Goal: Find specific page/section: Find specific page/section

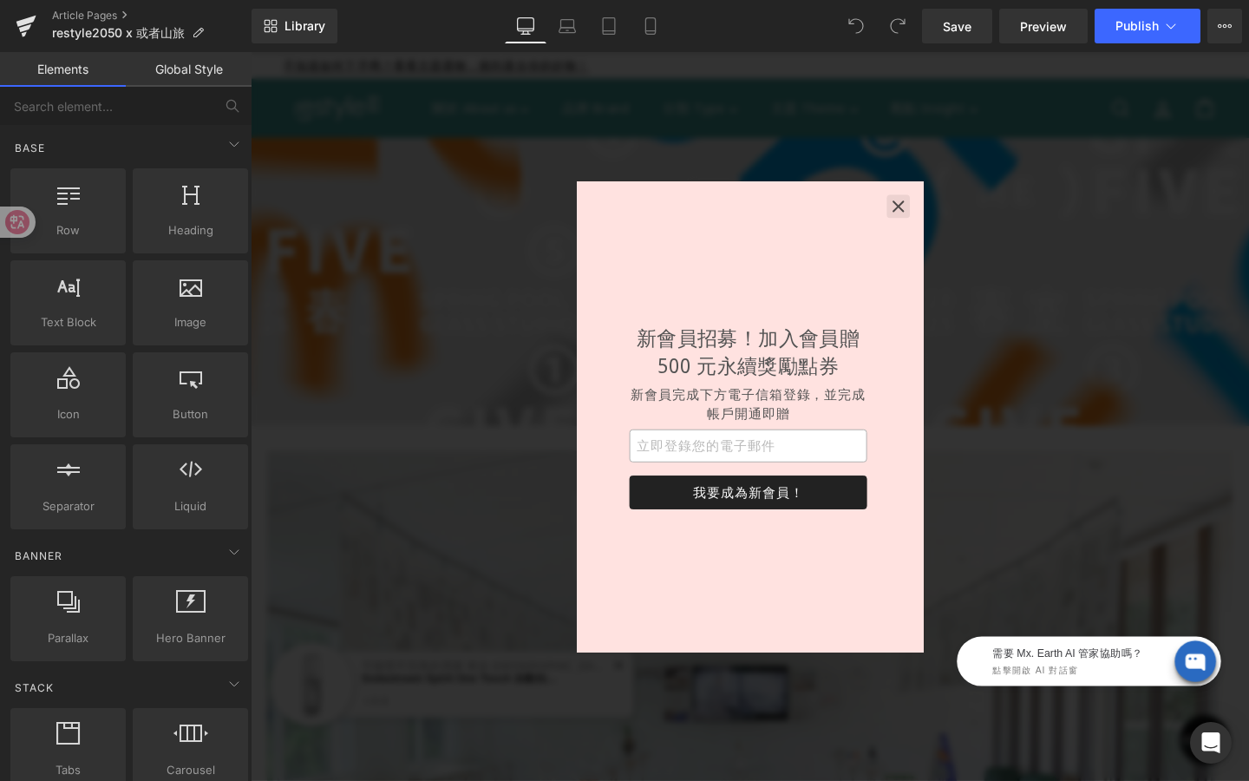
click at [927, 219] on icon "button" at bounding box center [931, 214] width 17 height 17
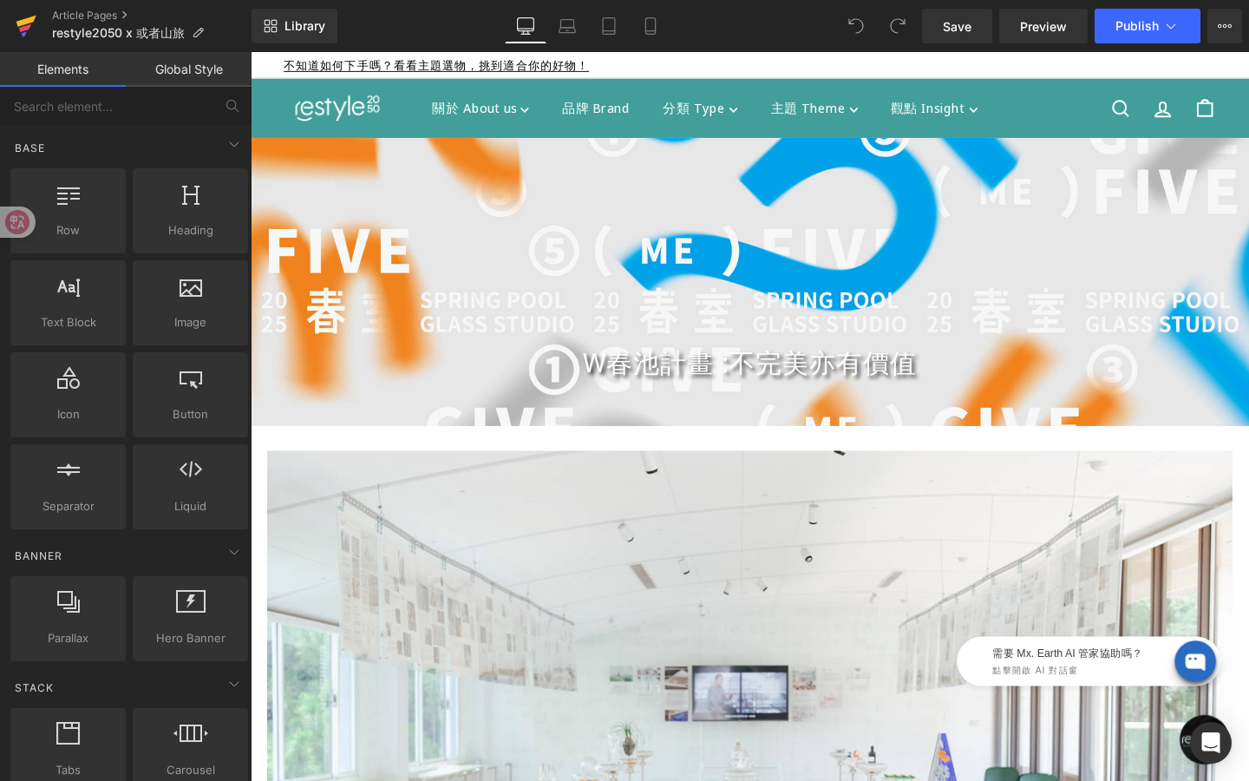
click at [39, 16] on link at bounding box center [26, 26] width 52 height 52
